Goal: Information Seeking & Learning: Learn about a topic

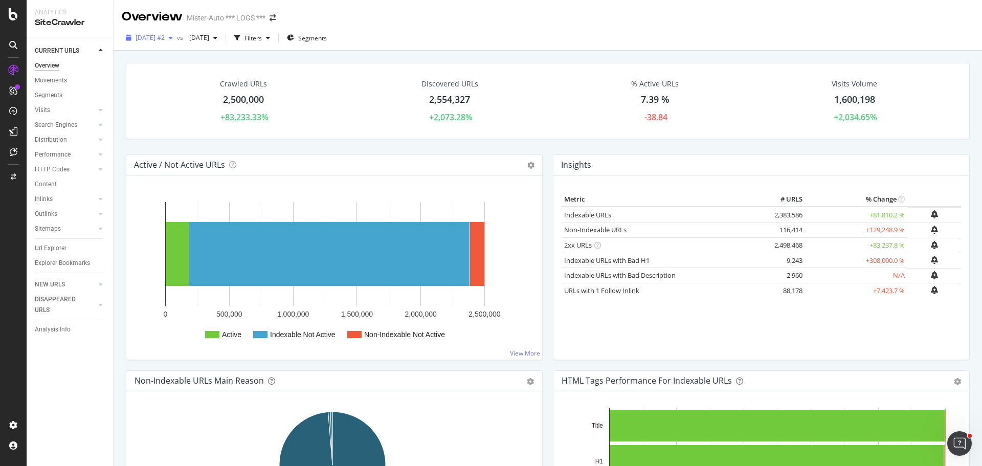
click at [165, 42] on span "2025 Aug. 29th #2" at bounding box center [150, 37] width 29 height 9
click at [478, 31] on div "2025 Aug. 29th #2 vs 2025 Aug. 12th Filters Segments" at bounding box center [548, 40] width 868 height 20
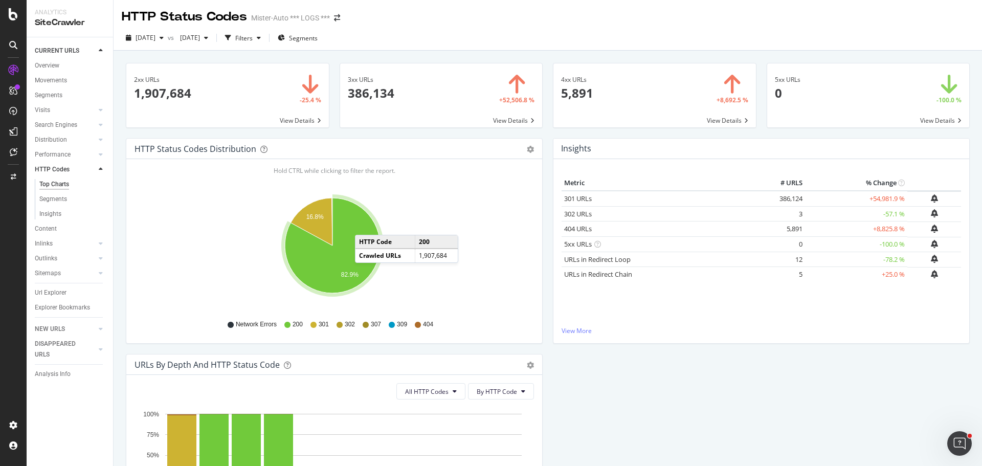
click at [610, 101] on span at bounding box center [654, 95] width 202 height 64
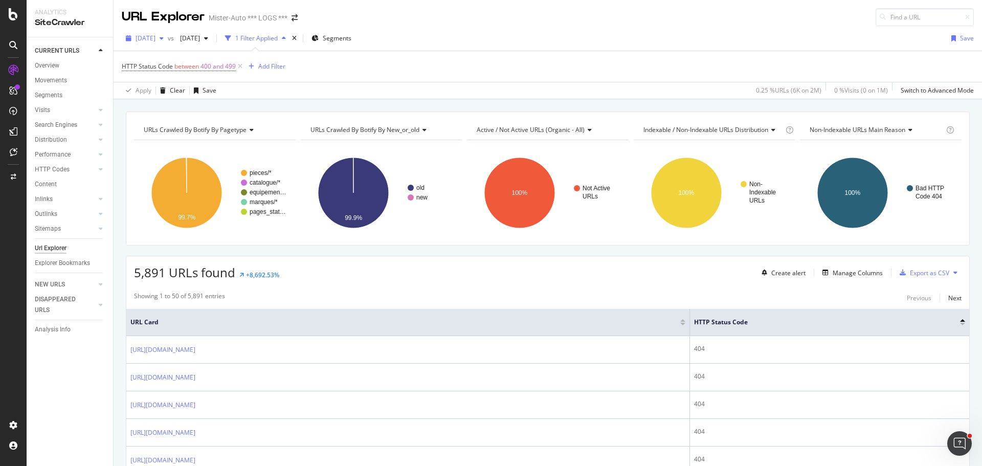
click at [155, 39] on span "[DATE]" at bounding box center [146, 38] width 20 height 9
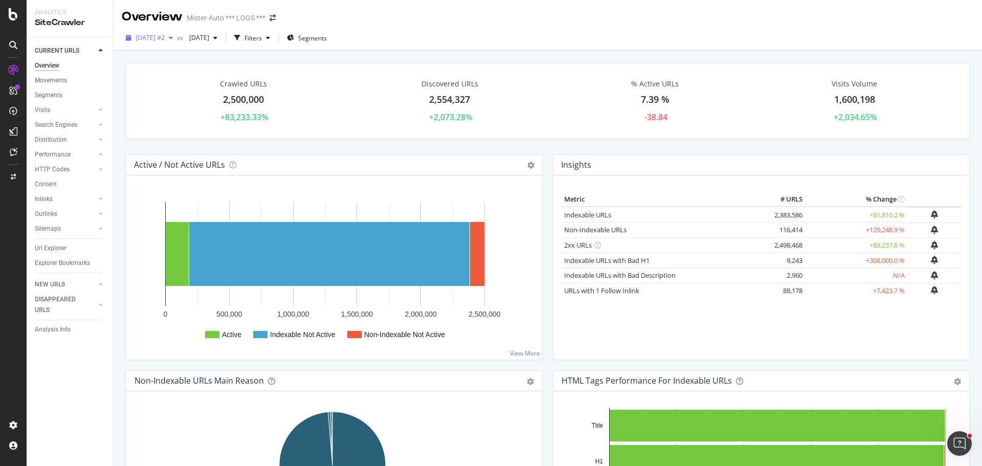
click at [165, 42] on span "[DATE] #2" at bounding box center [150, 37] width 29 height 9
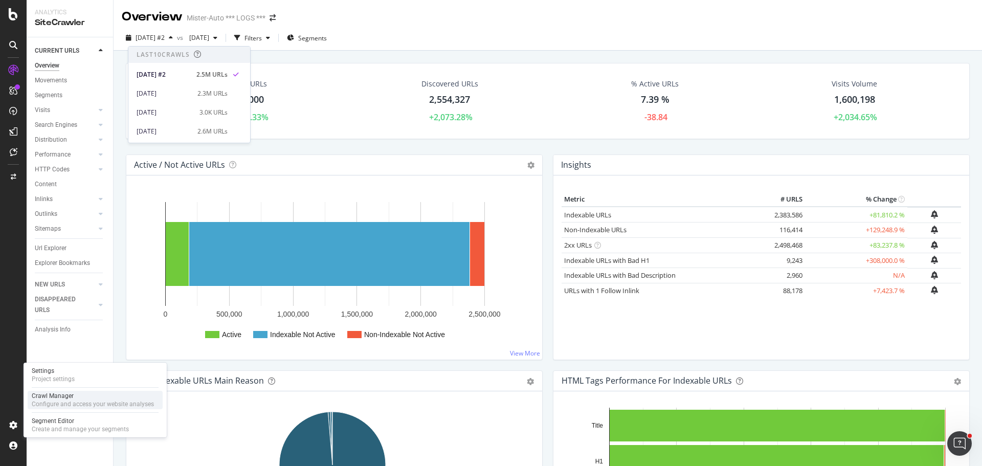
click at [62, 397] on div "Crawl Manager" at bounding box center [93, 396] width 122 height 8
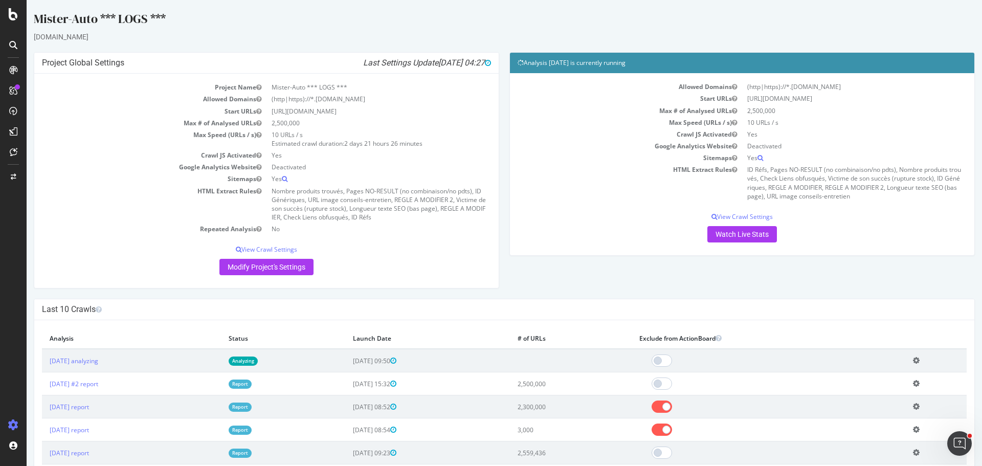
click at [581, 182] on td "HTML Extract Rules" at bounding box center [629, 183] width 224 height 38
click at [89, 363] on link "[DATE] analyzing" at bounding box center [74, 360] width 49 height 9
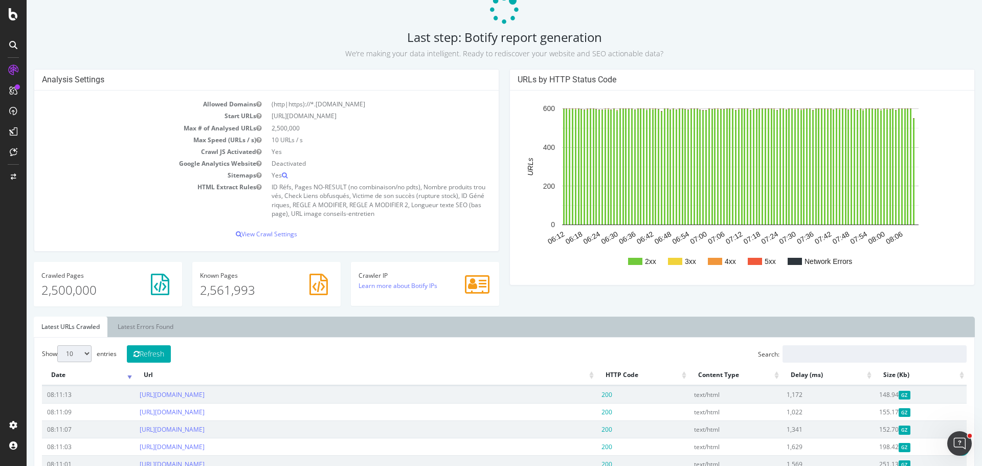
scroll to position [153, 0]
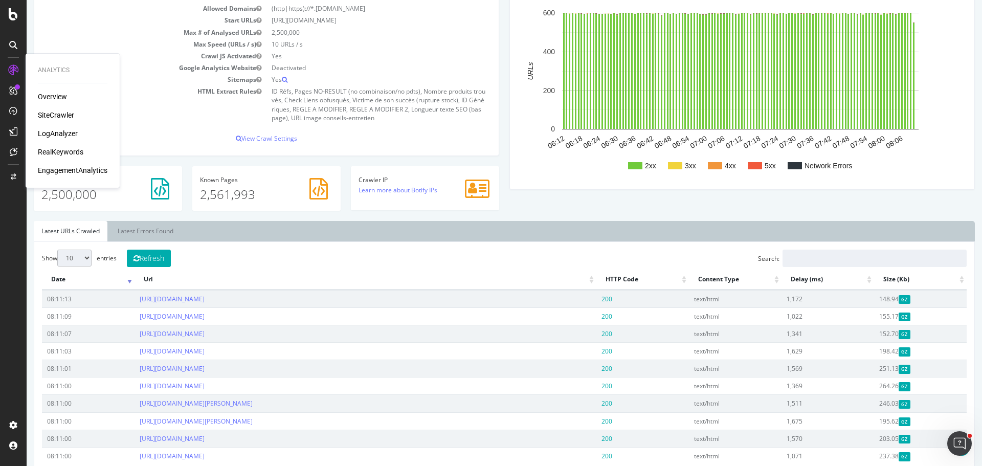
click at [64, 113] on div "SiteCrawler" at bounding box center [56, 115] width 36 height 10
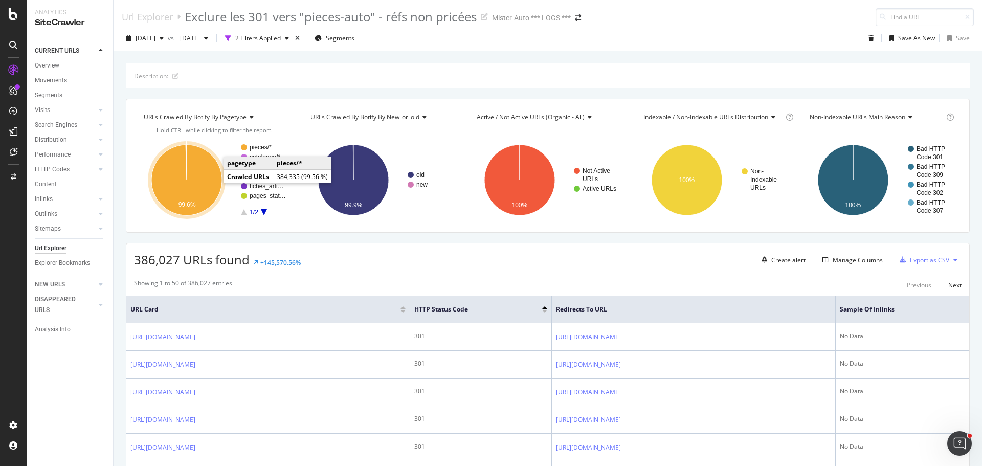
click at [201, 181] on icon "A chart." at bounding box center [186, 180] width 71 height 71
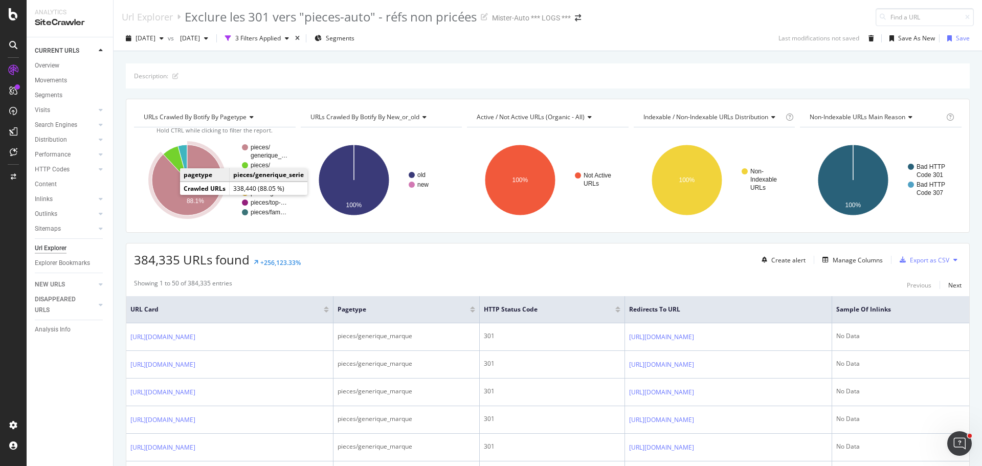
click at [169, 193] on icon "A chart." at bounding box center [187, 180] width 71 height 71
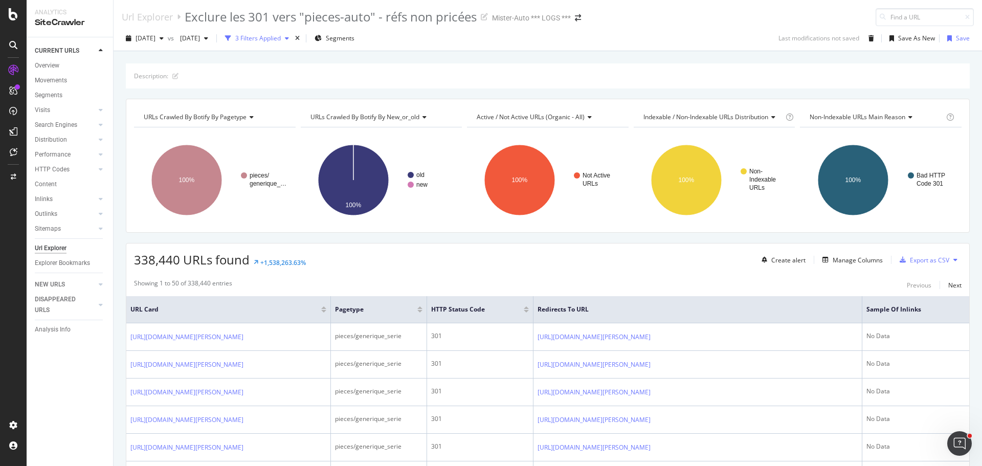
click at [281, 40] on div "3 Filters Applied" at bounding box center [258, 38] width 46 height 9
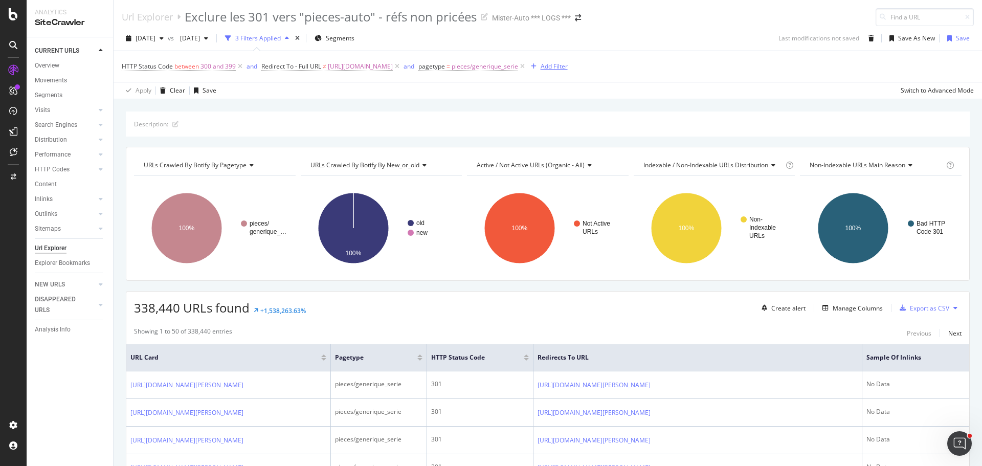
click at [568, 68] on div "Add Filter" at bounding box center [553, 66] width 27 height 9
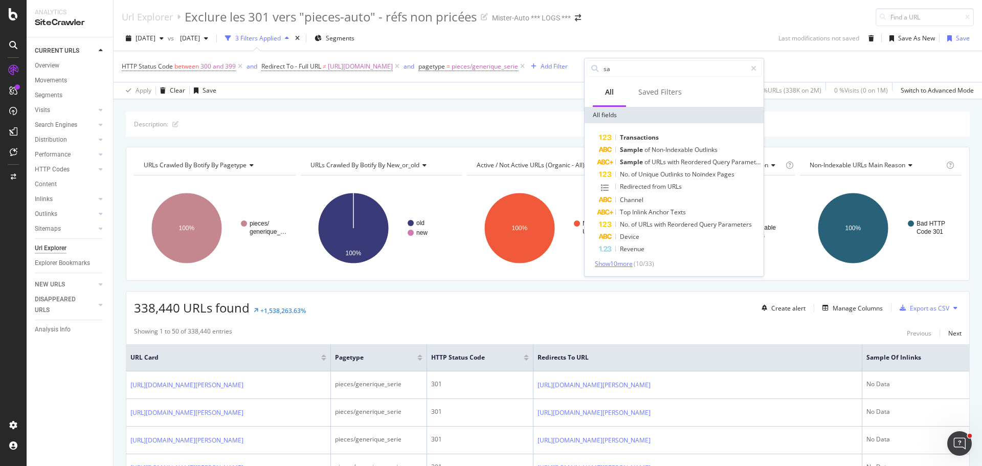
click at [625, 263] on span "Show 10 more" at bounding box center [614, 263] width 38 height 9
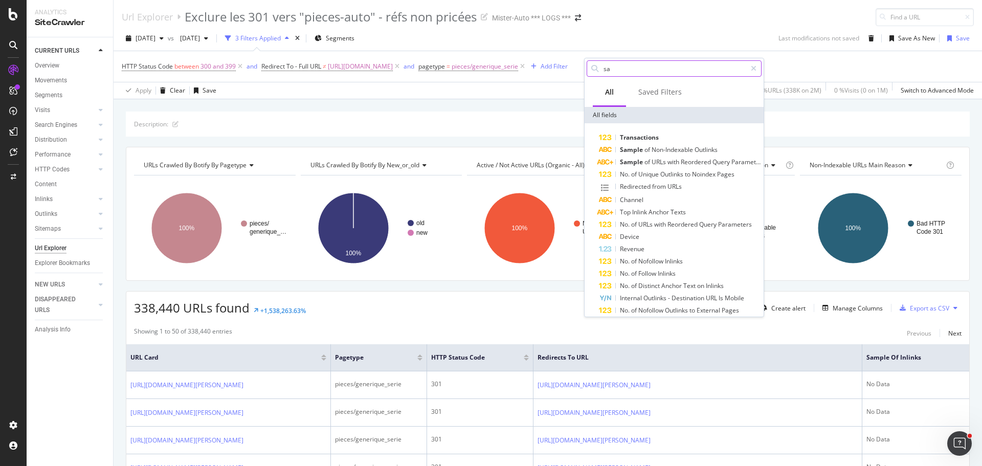
click at [644, 71] on input "sa" at bounding box center [674, 68] width 144 height 15
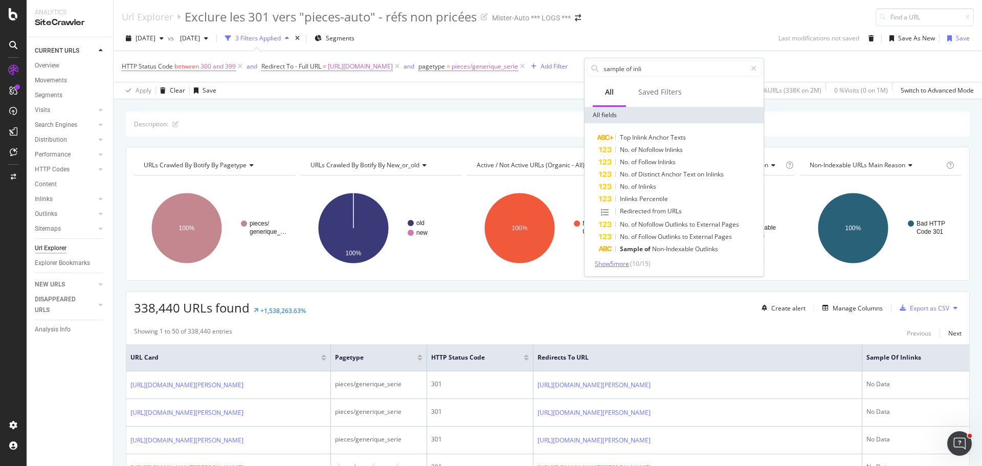
click at [627, 264] on span "Show 5 more" at bounding box center [612, 263] width 34 height 9
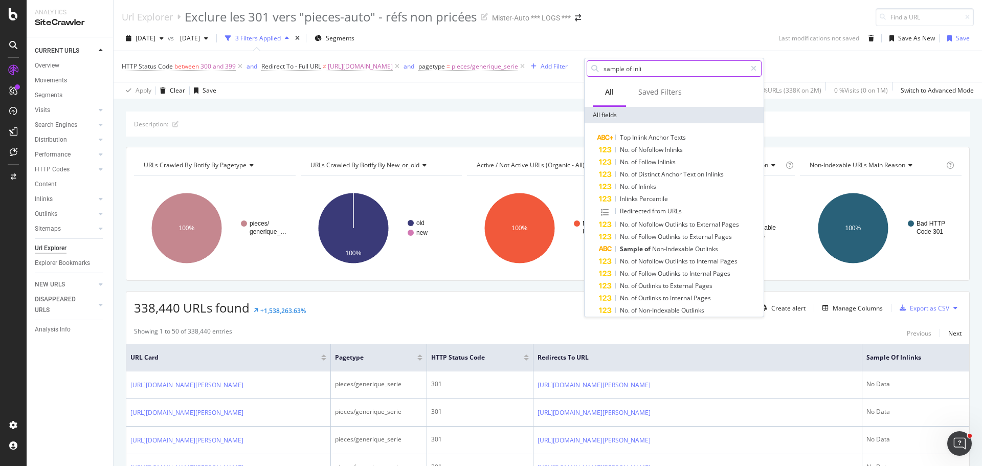
click at [671, 73] on input "sample of inli" at bounding box center [674, 68] width 144 height 15
click at [671, 70] on input "sample of inli" at bounding box center [674, 68] width 144 height 15
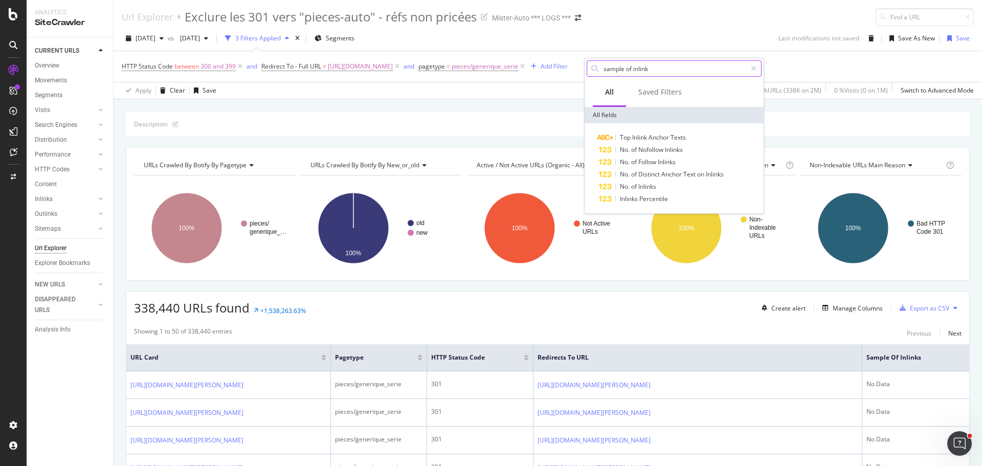
click at [627, 67] on input "sample of inlink" at bounding box center [674, 68] width 144 height 15
type input "sample Of inlink"
drag, startPoint x: 725, startPoint y: 29, endPoint x: 891, endPoint y: 318, distance: 332.8
click at [725, 30] on div "2025 Aug. 17th vs 2025 Jul. 31st 3 Filters Applied Segments Last modifications …" at bounding box center [548, 62] width 868 height 73
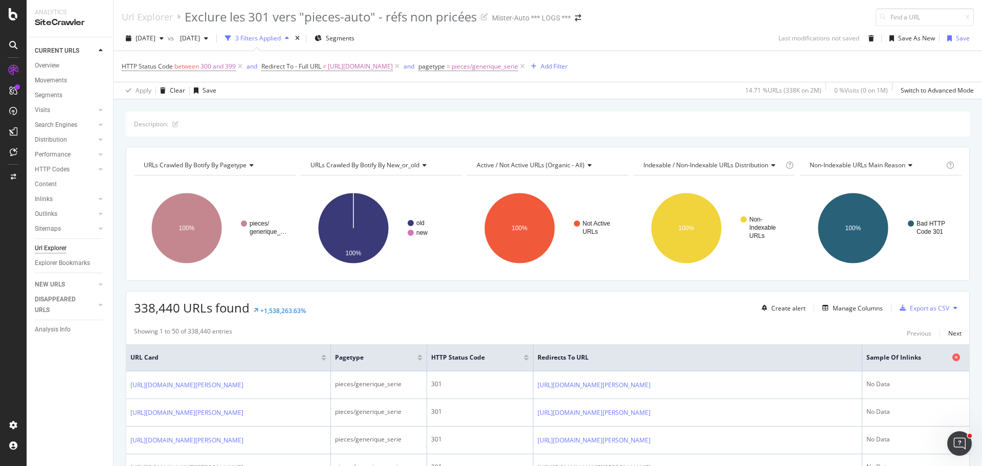
click at [905, 359] on span "Sample of Inlinks" at bounding box center [907, 357] width 83 height 9
click at [401, 69] on icon at bounding box center [397, 66] width 9 height 10
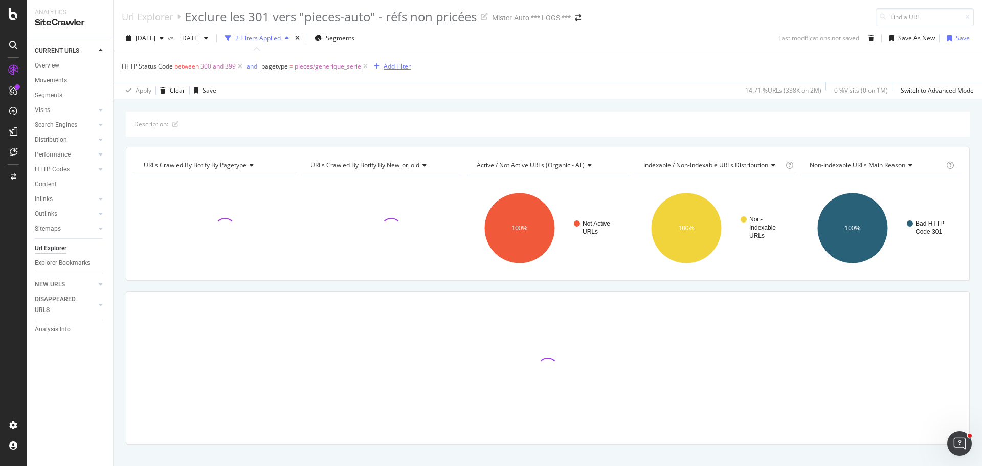
click at [403, 66] on div "Add Filter" at bounding box center [396, 66] width 27 height 9
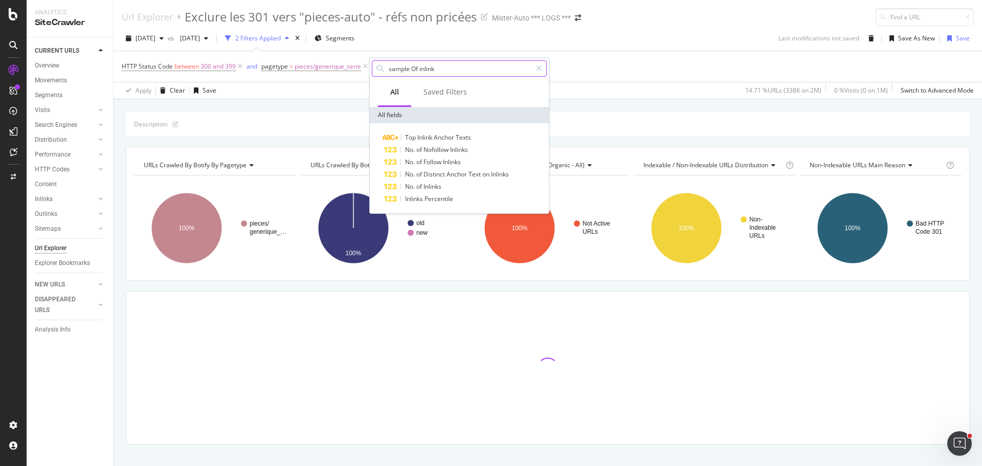
click at [485, 69] on input "sample Of inlink" at bounding box center [460, 68] width 144 height 15
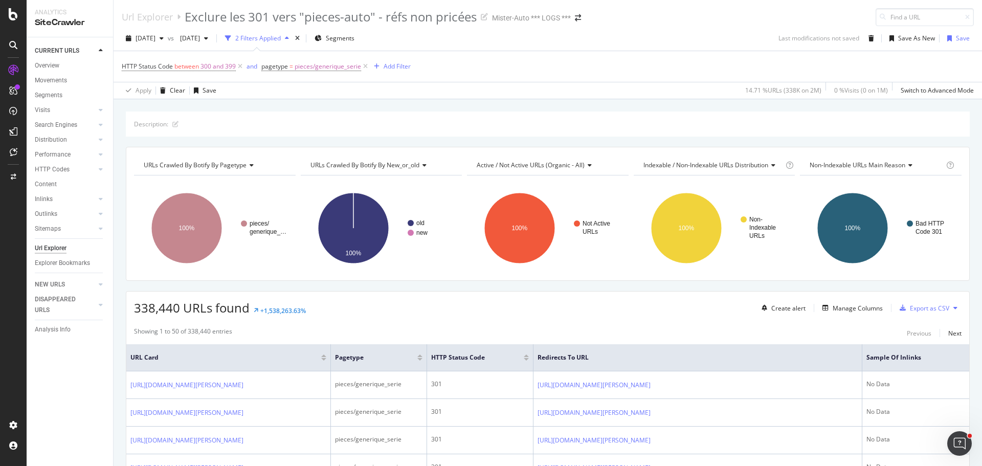
click at [295, 91] on div "Apply Clear Save 14.71 % URLs ( 338K on 2M ) 0 % Visits ( 0 on 1M ) Switch to A…" at bounding box center [548, 90] width 868 height 17
click at [368, 69] on icon at bounding box center [365, 66] width 9 height 10
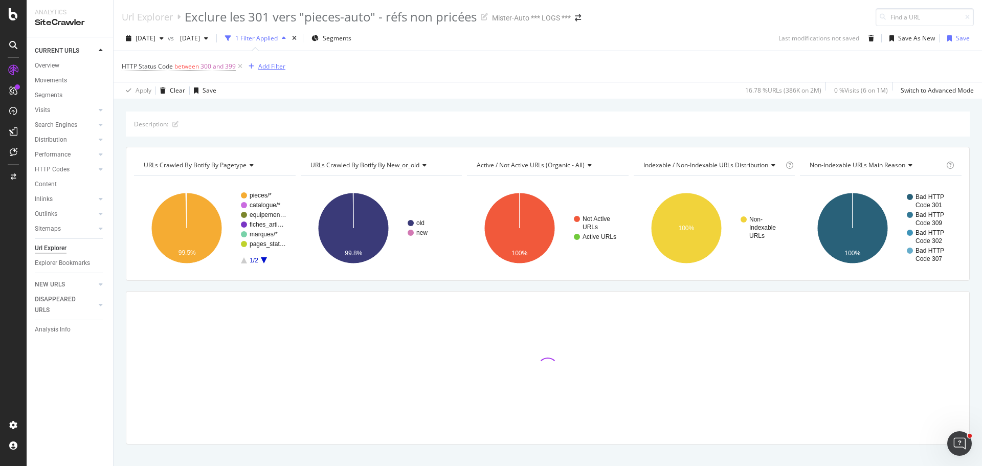
click at [265, 67] on div "Add Filter" at bounding box center [271, 66] width 27 height 9
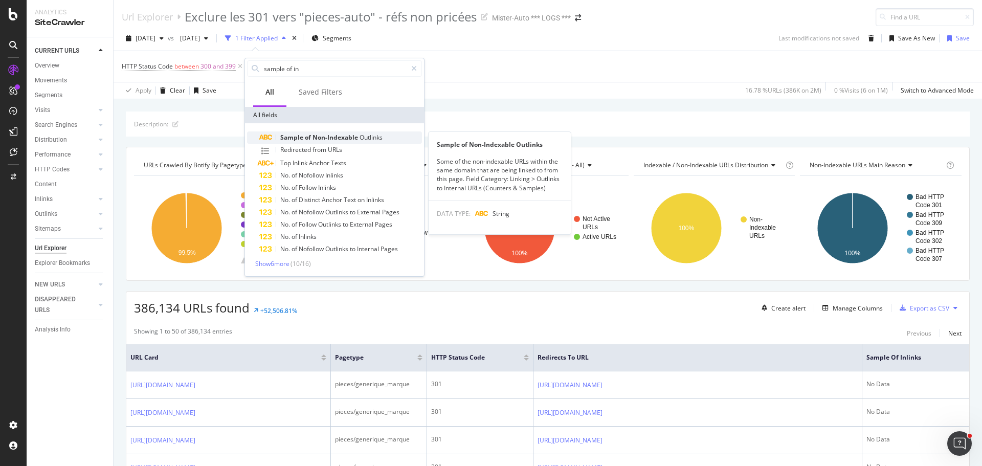
type input "sample of in"
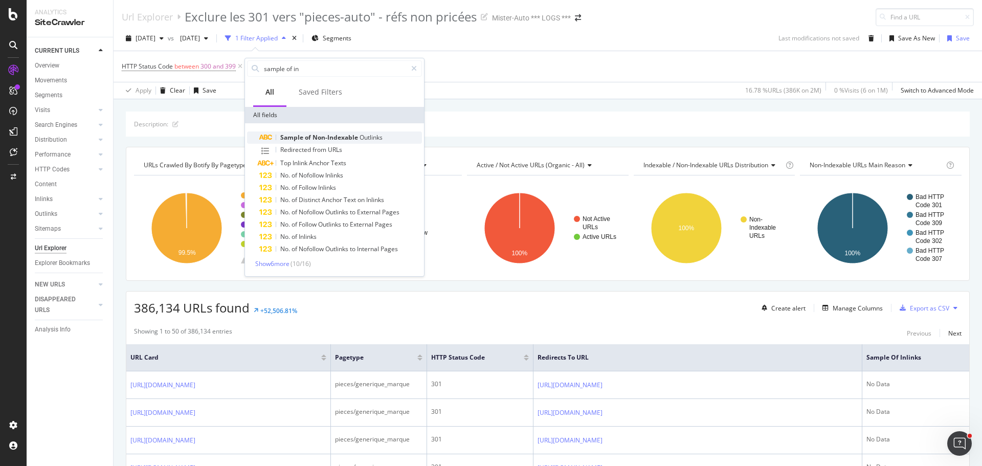
click at [355, 140] on span "Non-Indexable" at bounding box center [335, 137] width 47 height 9
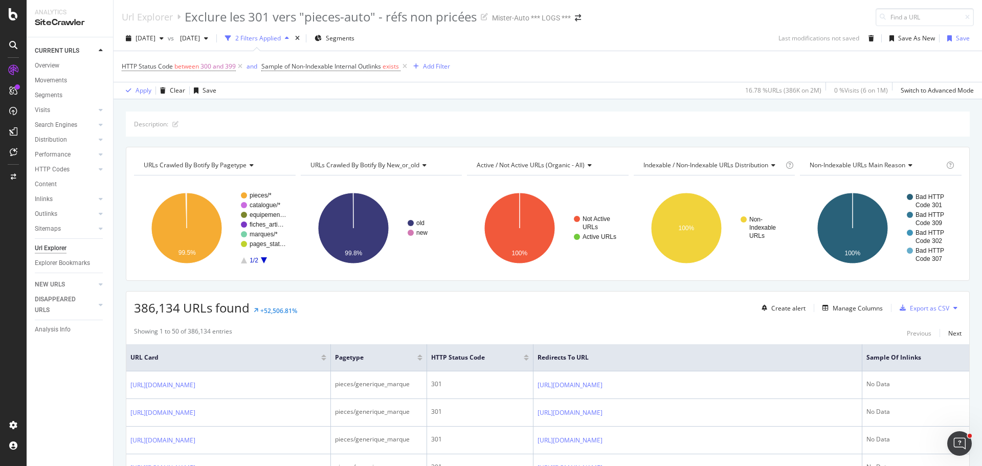
click at [504, 75] on div "HTTP Status Code between 300 and 399 and Sample of Non-Indexable Internal Outli…" at bounding box center [548, 66] width 852 height 31
click at [443, 66] on div "Add Filter" at bounding box center [436, 66] width 27 height 9
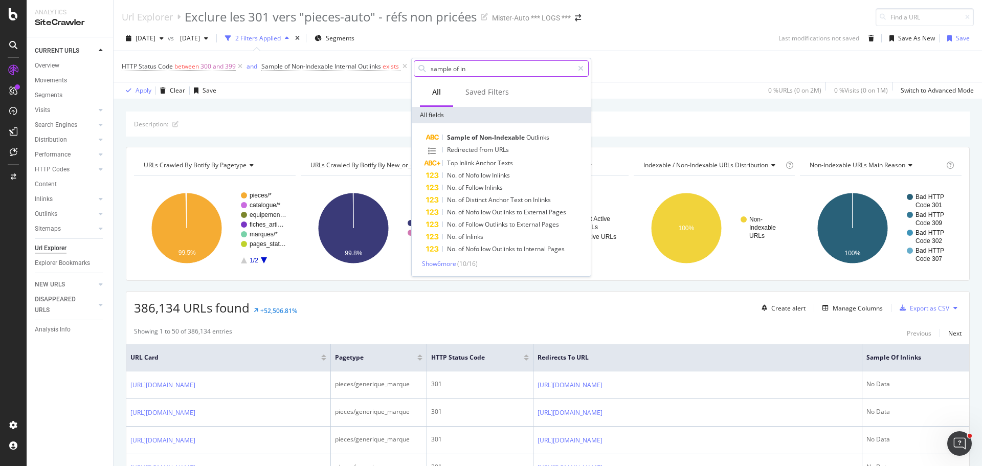
click at [490, 70] on input "sample of in" at bounding box center [502, 68] width 144 height 15
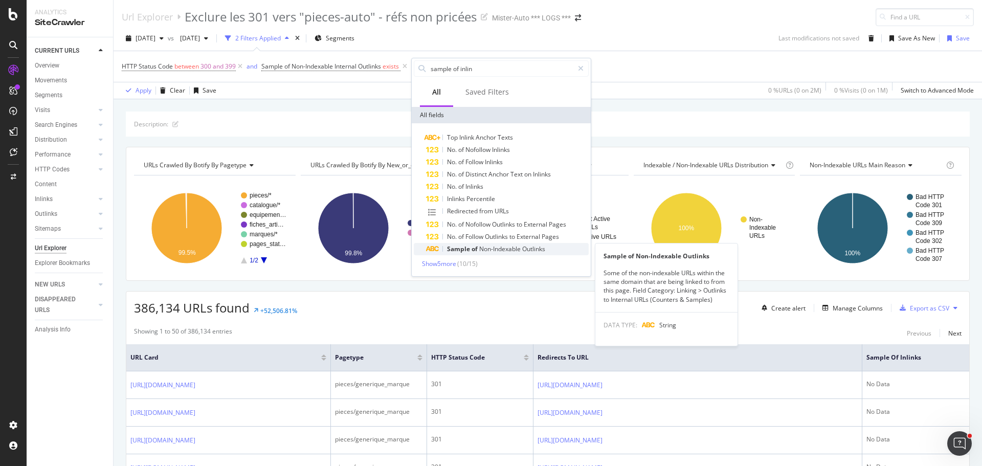
type input "sample of inlin"
click at [488, 253] on span "Non-Indexable" at bounding box center [500, 248] width 43 height 9
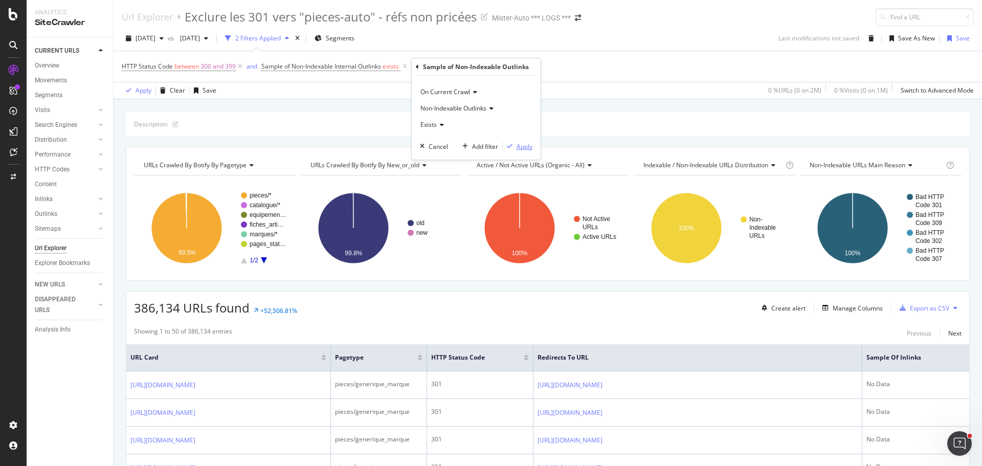
click at [517, 144] on div "Apply" at bounding box center [524, 146] width 16 height 9
